Goal: Information Seeking & Learning: Find contact information

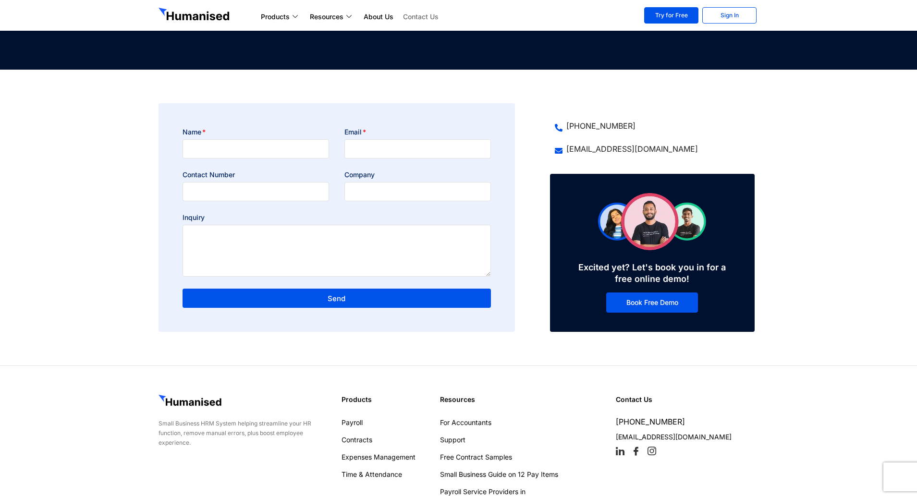
scroll to position [147, 0]
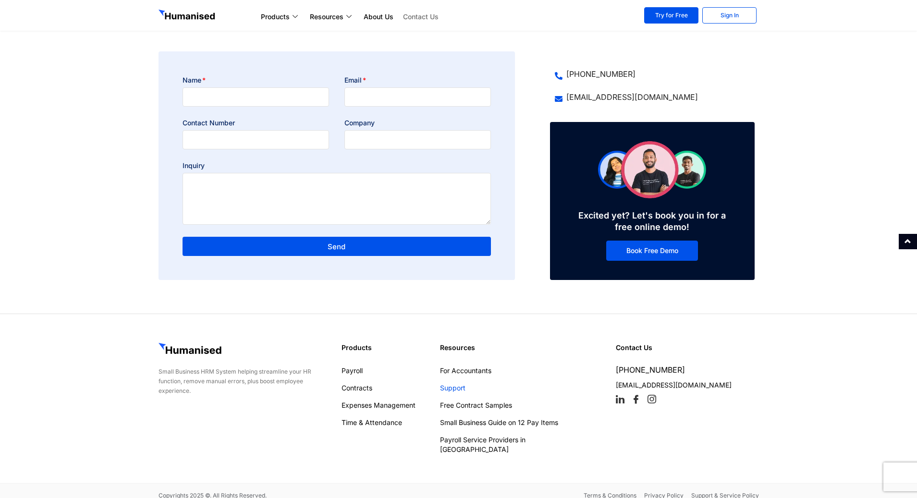
click at [457, 386] on link "Support" at bounding box center [514, 388] width 149 height 10
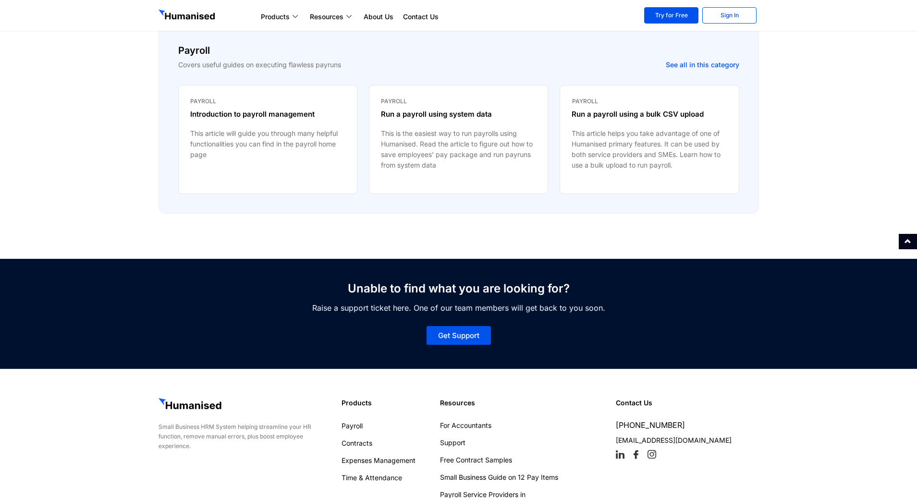
scroll to position [1282, 0]
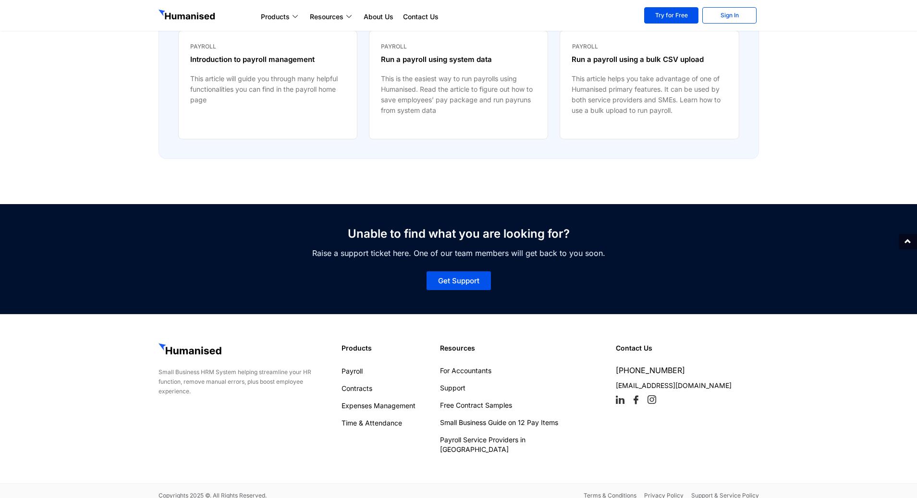
click at [444, 280] on span "Get Support" at bounding box center [458, 280] width 41 height 7
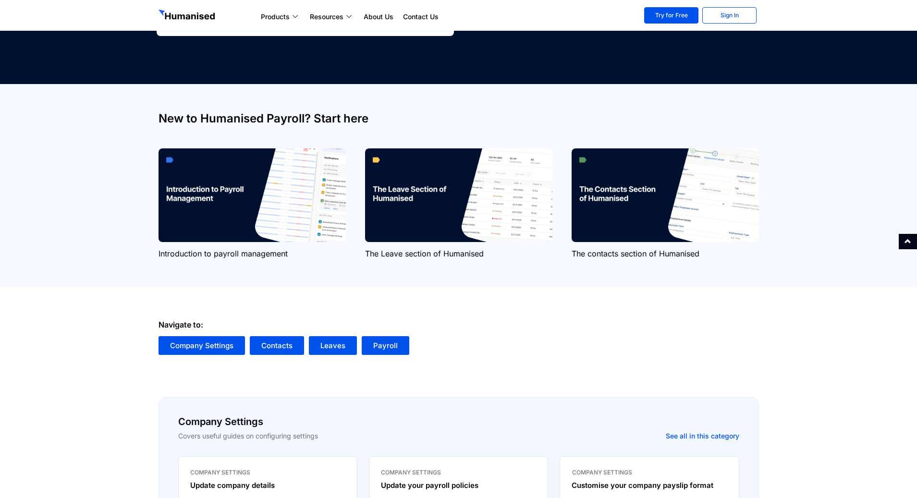
scroll to position [0, 0]
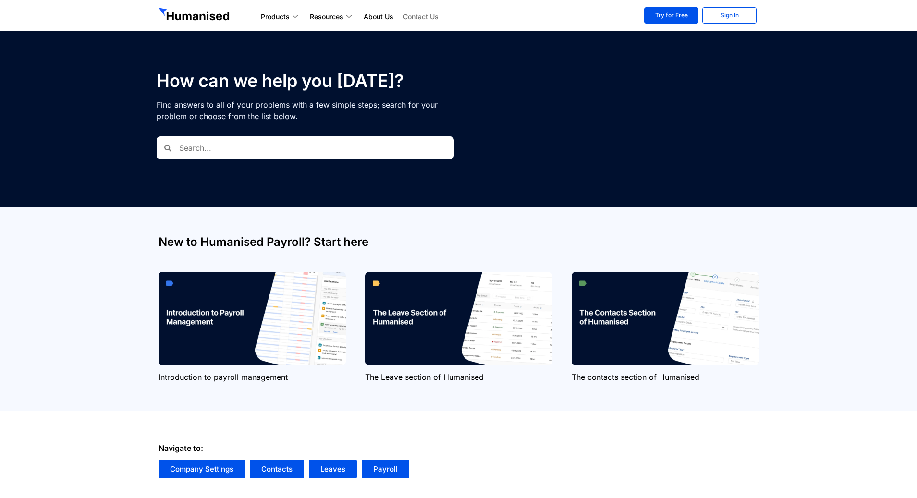
click at [414, 15] on link "Contact Us" at bounding box center [420, 17] width 45 height 12
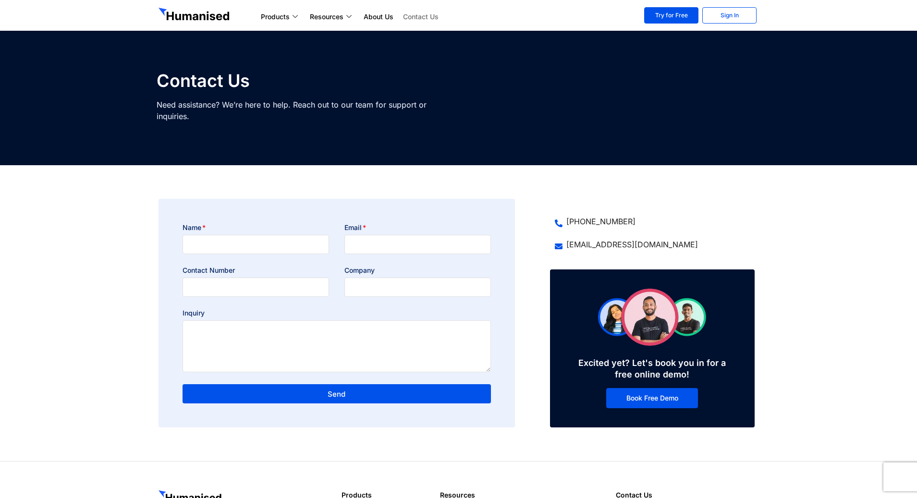
click at [511, 170] on section "Name Email Contact Number Company Inquiry Send [PHONE_NUMBER] [EMAIL_ADDRESS][D…" at bounding box center [458, 313] width 917 height 296
click at [634, 182] on section "Name Email Contact Number Company Inquiry Send +94 76 443 7726 support@gethuman…" at bounding box center [458, 313] width 917 height 296
click at [604, 176] on section "Name Email Contact Number Company Inquiry Send +94 76 443 7726 support@gethuman…" at bounding box center [458, 313] width 917 height 296
click at [450, 179] on section "Name Email Contact Number Company Inquiry Send +94 76 443 7726 support@gethuman…" at bounding box center [458, 313] width 917 height 296
click at [294, 168] on section "Name Email Contact Number Company Inquiry Send +94 76 443 7726 support@gethuman…" at bounding box center [458, 313] width 917 height 296
